Goal: Navigation & Orientation: Find specific page/section

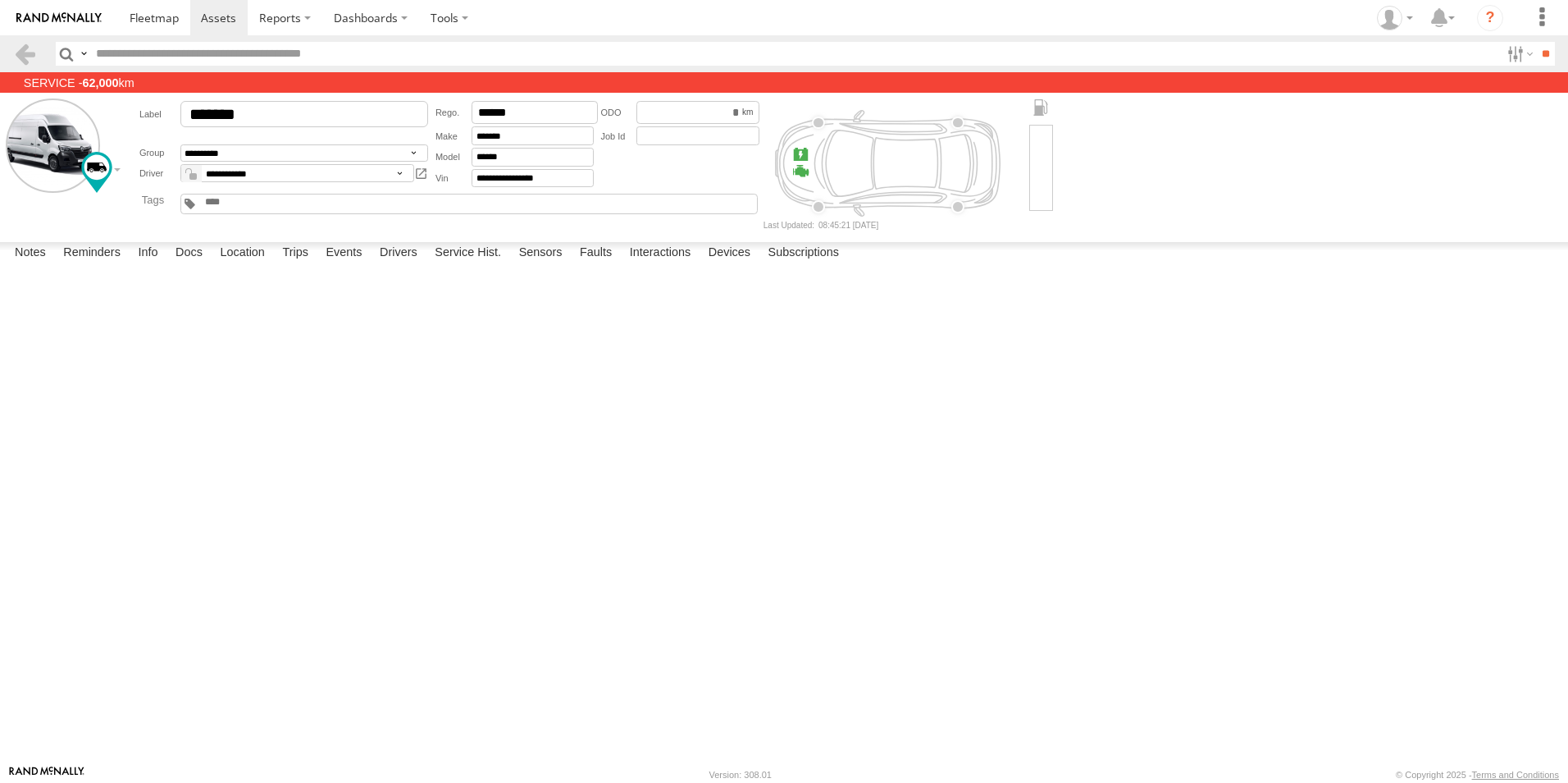
select select "*****"
click at [153, 36] on header "Search Query Asset ID Asset Label Registration Manufacturer Model VIN Job ID" at bounding box center [784, 53] width 1568 height 37
click at [153, 22] on span at bounding box center [154, 17] width 49 height 16
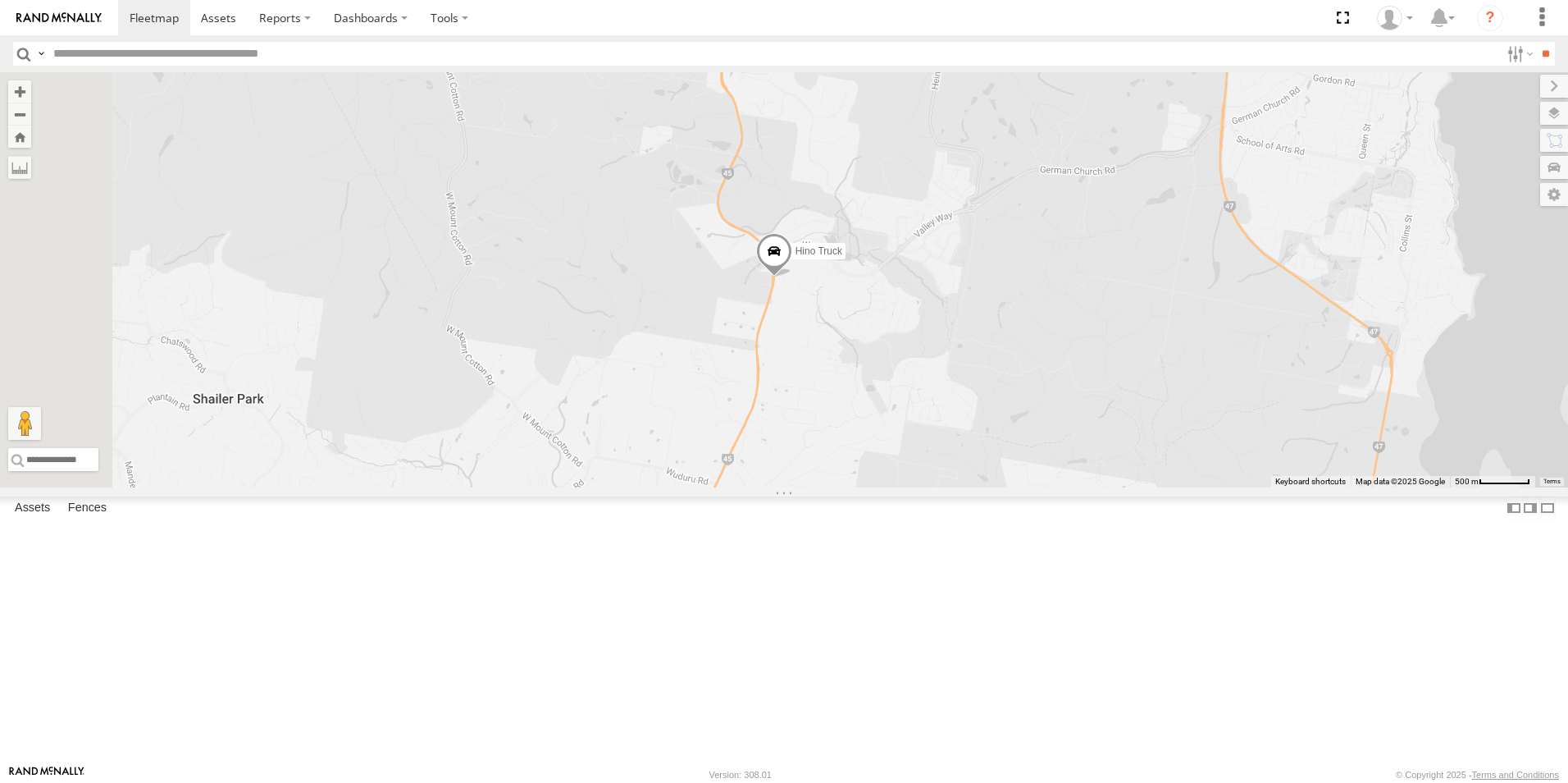
drag, startPoint x: 1002, startPoint y: 665, endPoint x: 1060, endPoint y: 422, distance: 249.8
click at [1060, 422] on div "Hino Truck Ford transit (Little) Ford Transit (New) Renault Iveco Old Ford Van …" at bounding box center [784, 280] width 1568 height 415
click at [843, 257] on span "Hino Truck" at bounding box center [819, 251] width 46 height 12
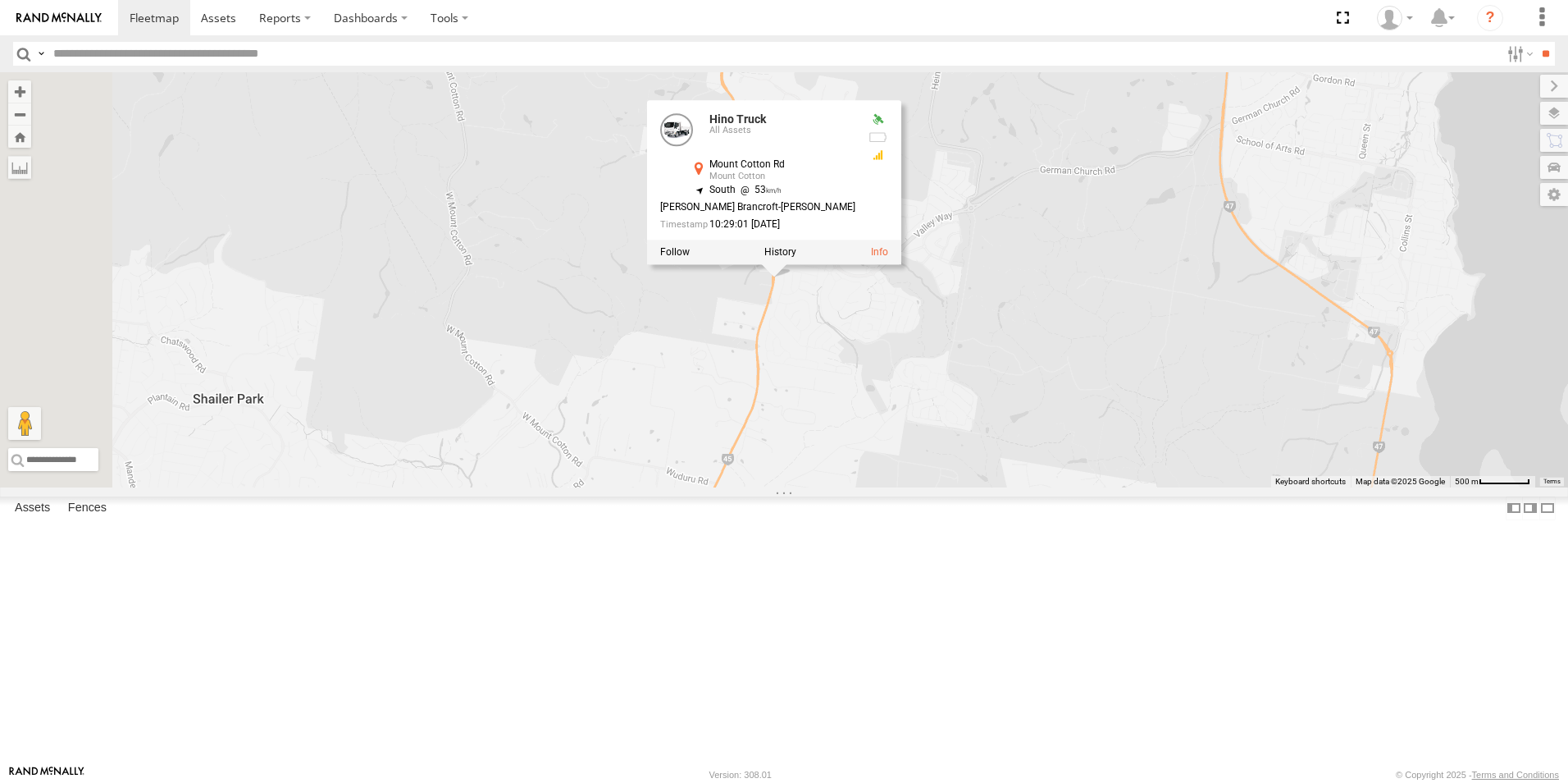
click at [901, 265] on div at bounding box center [774, 253] width 254 height 25
click at [797, 258] on label at bounding box center [780, 252] width 32 height 12
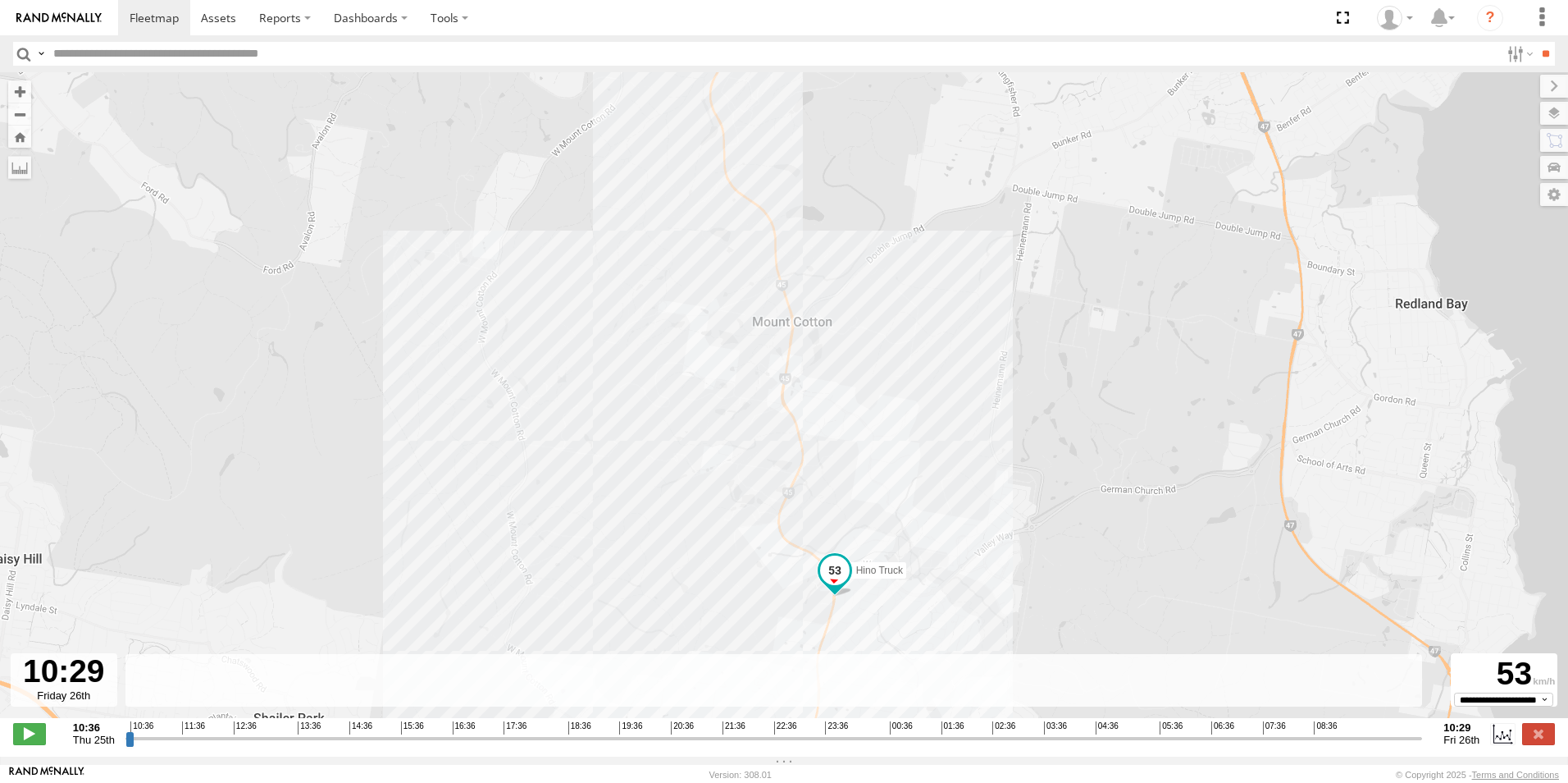
drag, startPoint x: 695, startPoint y: 741, endPoint x: 1455, endPoint y: 688, distance: 761.8
type input "**********"
click at [1424, 731] on input "range" at bounding box center [774, 738] width 1297 height 16
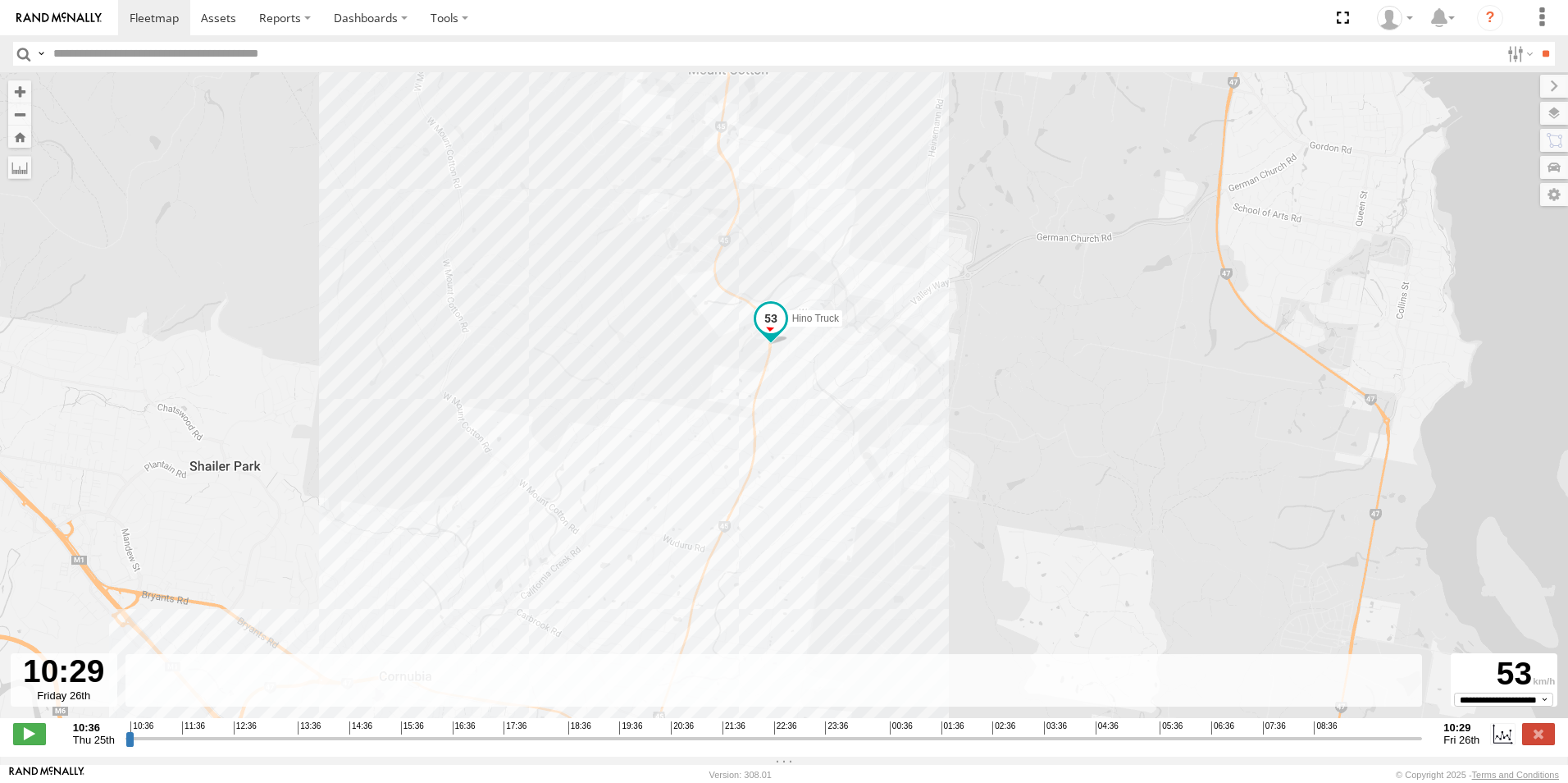
drag, startPoint x: 1024, startPoint y: 458, endPoint x: 966, endPoint y: 365, distance: 109.6
click at [982, 340] on div "Hino Truck 12:02 Thu 14:17 Thu 15:29 Thu 09:50 Fri 10:10 Fri" at bounding box center [784, 404] width 1568 height 663
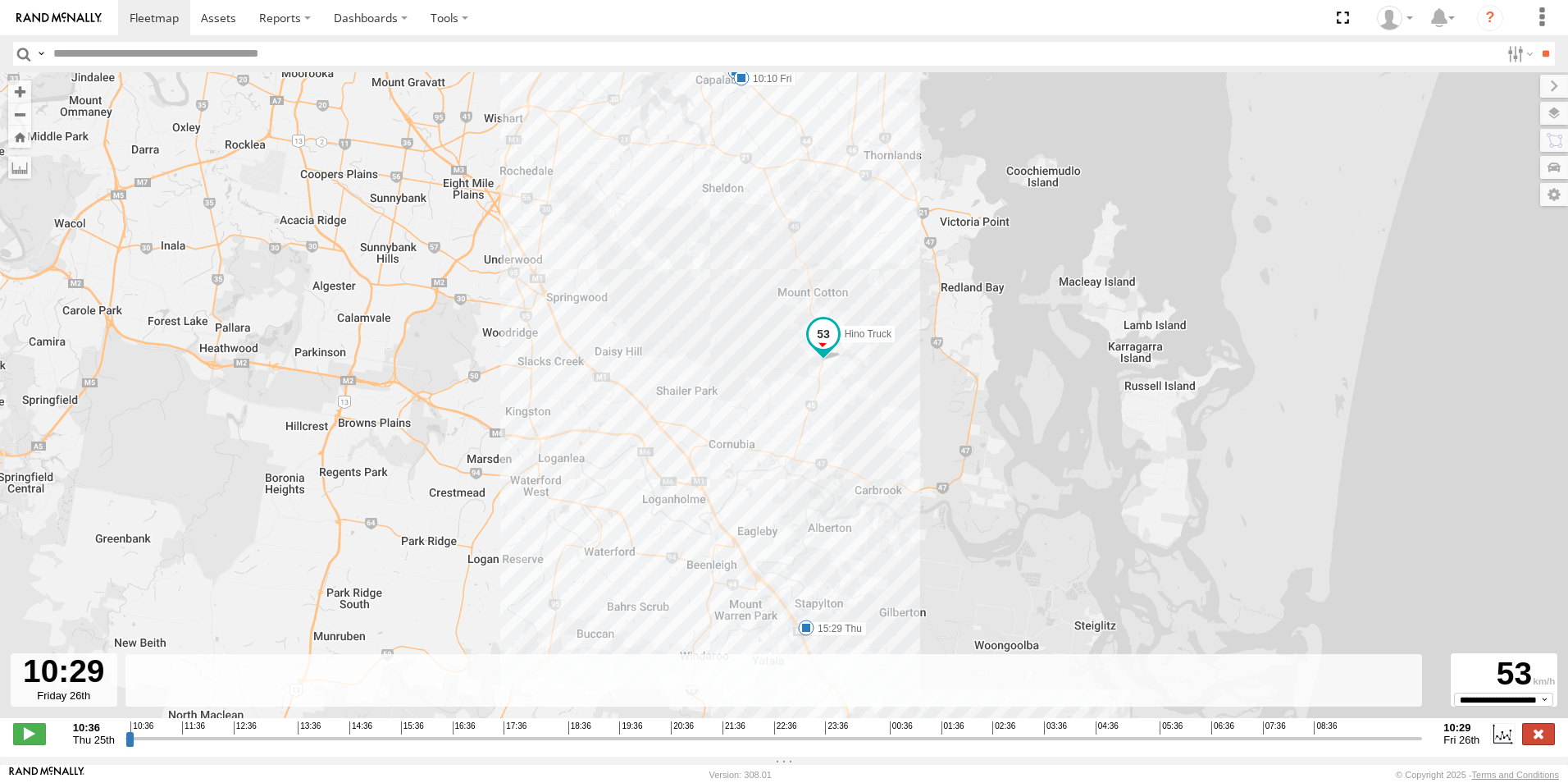
click at [1536, 735] on label at bounding box center [1539, 734] width 33 height 22
